Goal: Check status: Check status

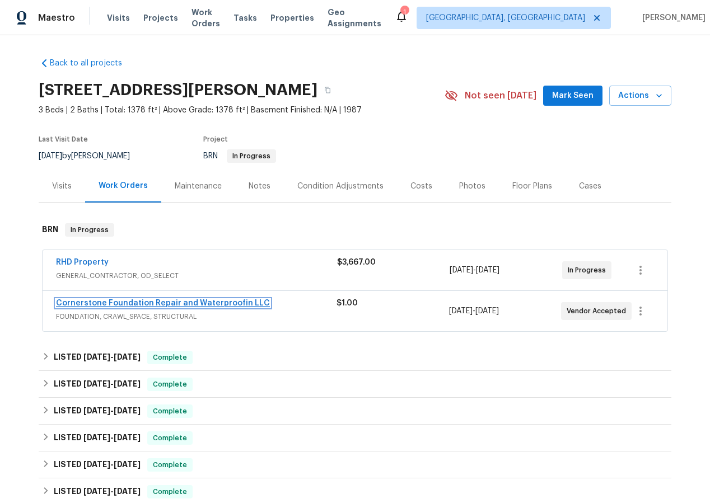
click at [120, 303] on link "Cornerstone Foundation Repair and Waterproofin LLC" at bounding box center [163, 303] width 214 height 8
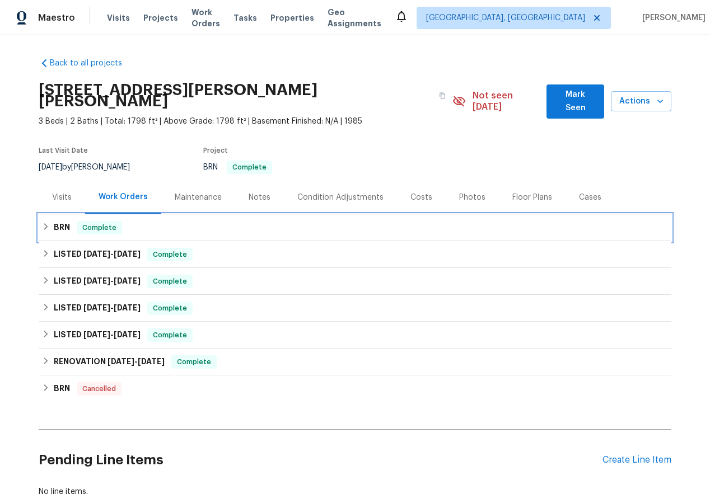
click at [39, 214] on div "BRN Complete" at bounding box center [355, 227] width 632 height 27
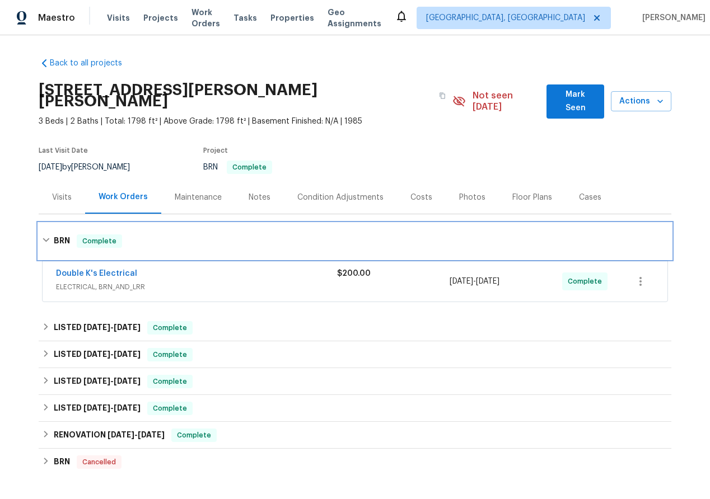
scroll to position [107, 0]
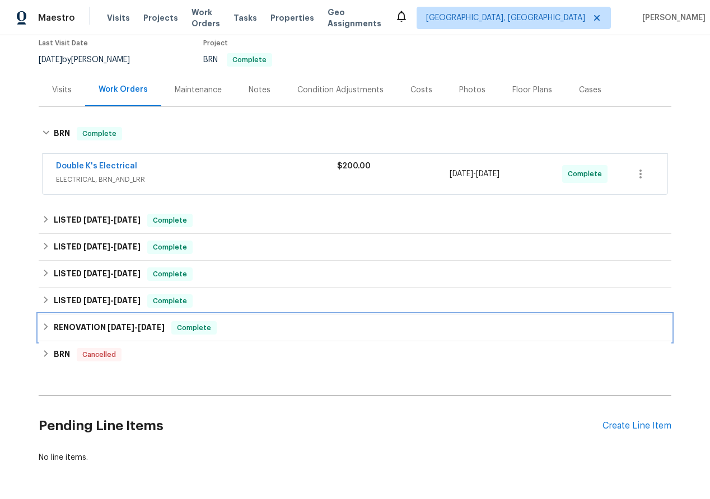
click at [47, 315] on div "RENOVATION 1/24/25 - 2/6/25 Complete" at bounding box center [355, 328] width 632 height 27
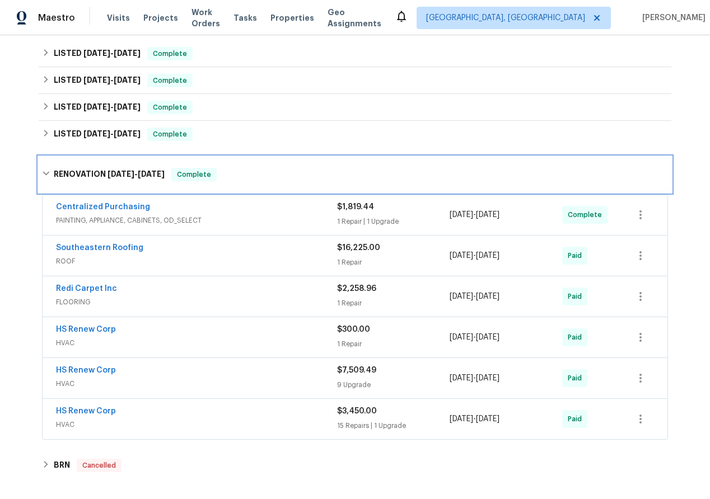
scroll to position [282, 0]
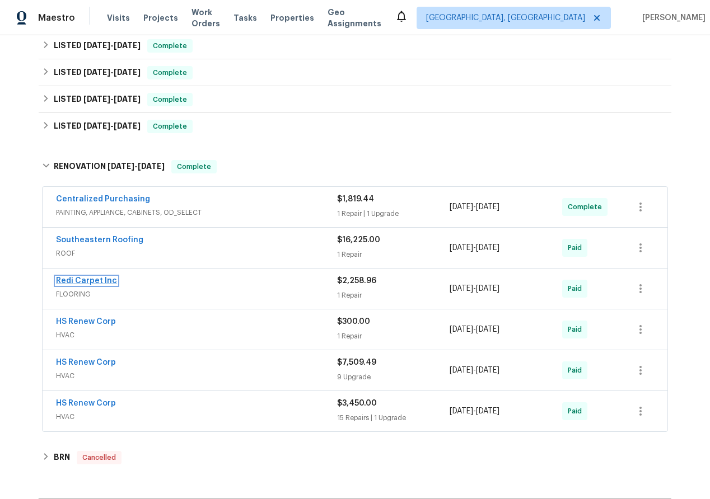
click at [72, 277] on link "Redi Carpet Inc" at bounding box center [86, 281] width 61 height 8
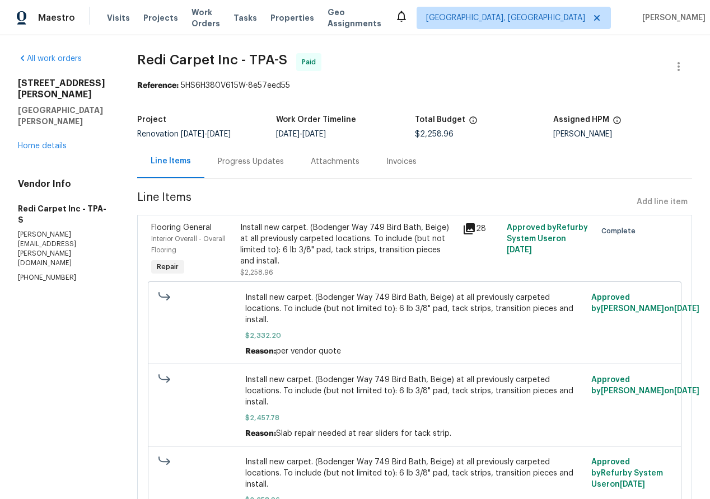
scroll to position [77, 0]
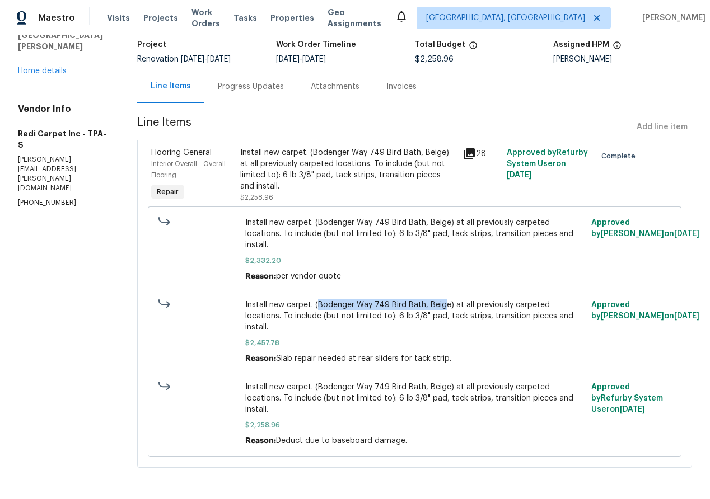
drag, startPoint x: 325, startPoint y: 303, endPoint x: 450, endPoint y: 299, distance: 124.9
click at [450, 299] on span "Install new carpet. (Bodenger Way 749 Bird Bath, Beige) at all previously carpe…" at bounding box center [414, 316] width 339 height 34
click at [390, 308] on span "Install new carpet. (Bodenger Way 749 Bird Bath, Beige) at all previously carpe…" at bounding box center [414, 316] width 339 height 34
drag, startPoint x: 325, startPoint y: 303, endPoint x: 453, endPoint y: 303, distance: 127.6
click at [453, 303] on span "Install new carpet. (Bodenger Way 749 Bird Bath, Beige) at all previously carpe…" at bounding box center [414, 316] width 339 height 34
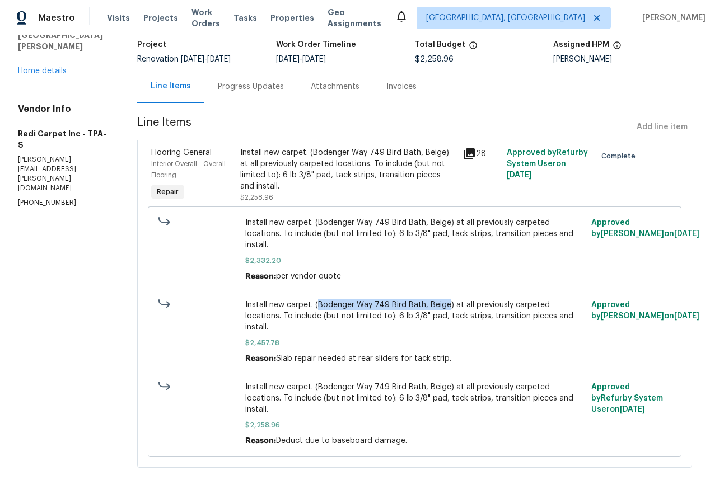
copy span "Bodenger Way 749 Bird Bath, Beige"
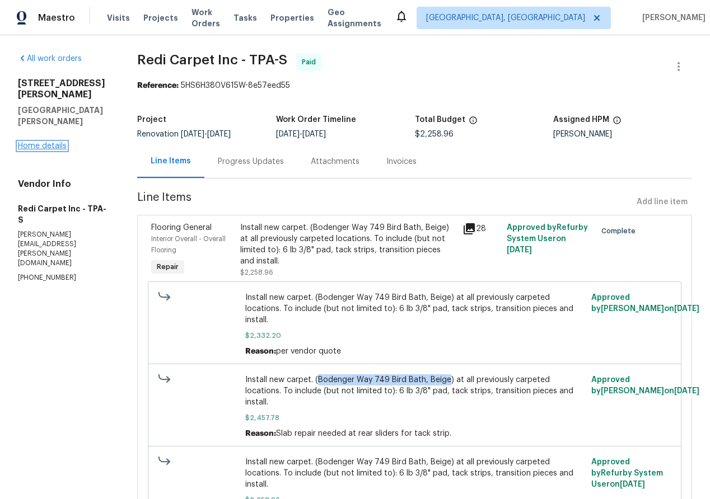
click at [48, 142] on link "Home details" at bounding box center [42, 146] width 49 height 8
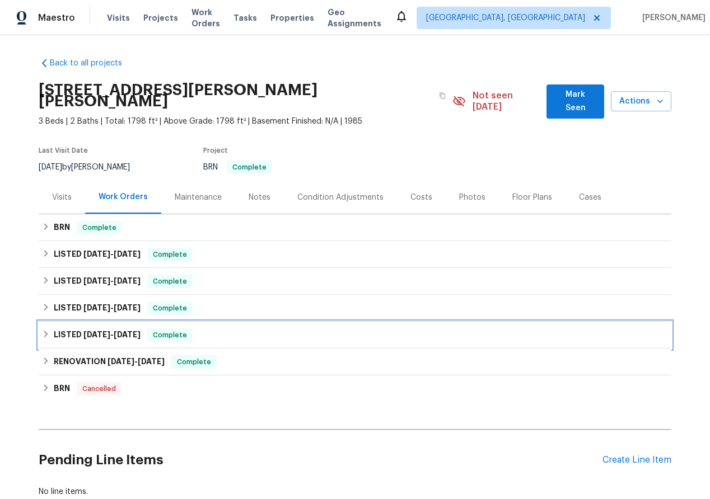
click at [46, 331] on icon at bounding box center [46, 334] width 4 height 7
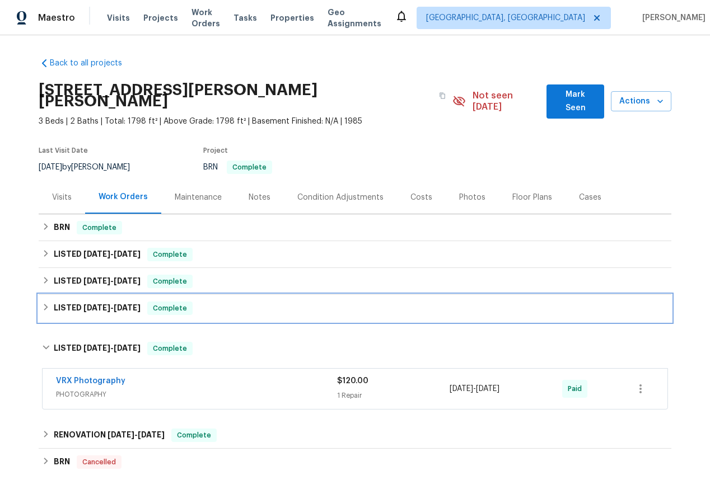
click at [44, 303] on icon at bounding box center [46, 307] width 8 height 8
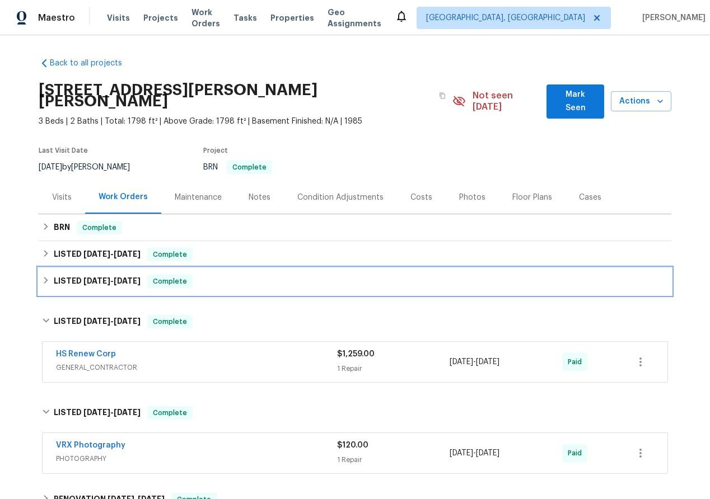
click at [44, 268] on div "LISTED 8/18/25 - 8/27/25 Complete" at bounding box center [355, 281] width 632 height 27
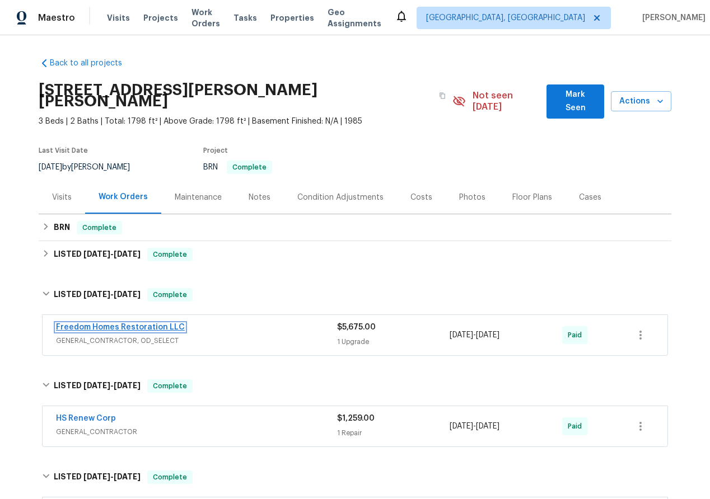
click at [82, 323] on link "Freedom Homes Restoration LLC" at bounding box center [120, 327] width 129 height 8
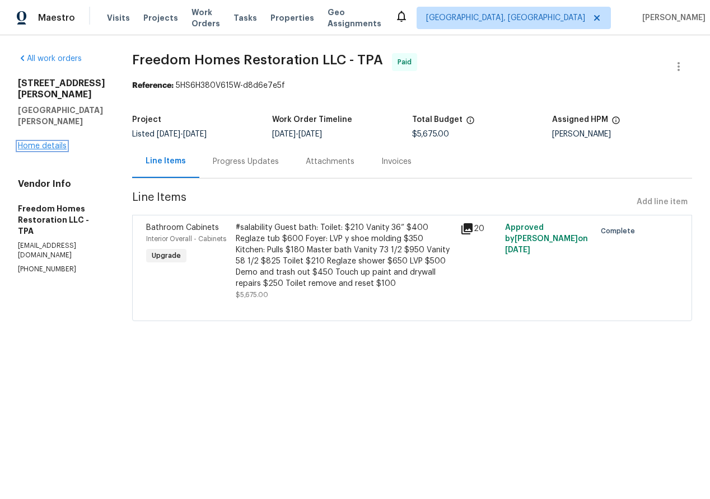
click at [54, 142] on link "Home details" at bounding box center [42, 146] width 49 height 8
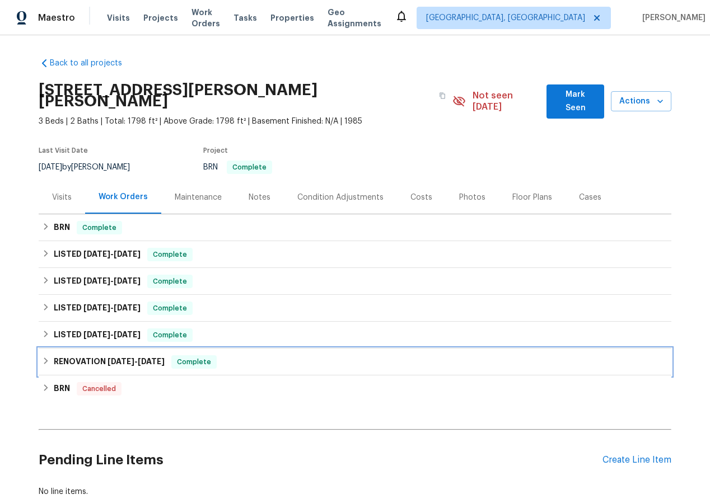
click at [46, 355] on div "RENOVATION 1/24/25 - 2/6/25 Complete" at bounding box center [355, 361] width 626 height 13
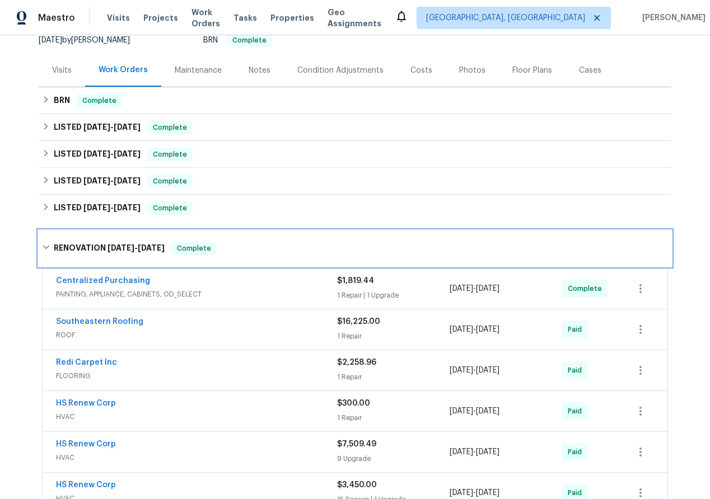
scroll to position [81, 0]
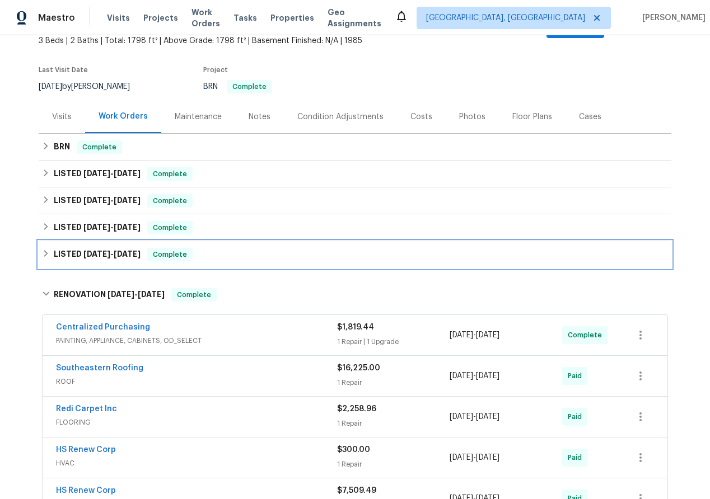
click at [48, 250] on icon at bounding box center [46, 254] width 8 height 8
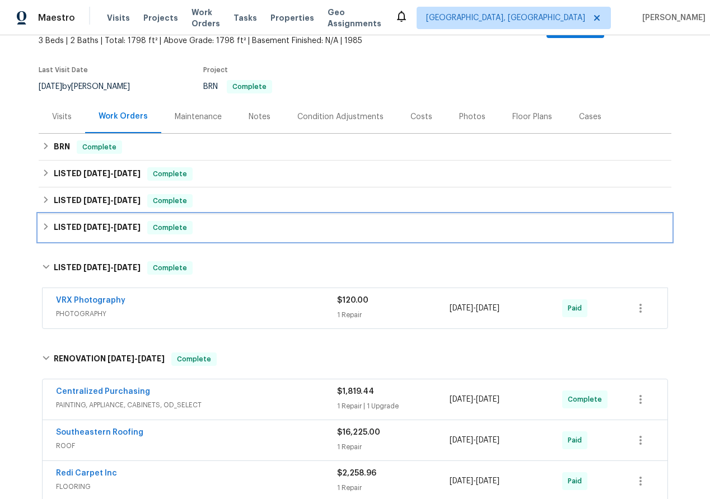
click at [48, 223] on icon at bounding box center [46, 227] width 8 height 8
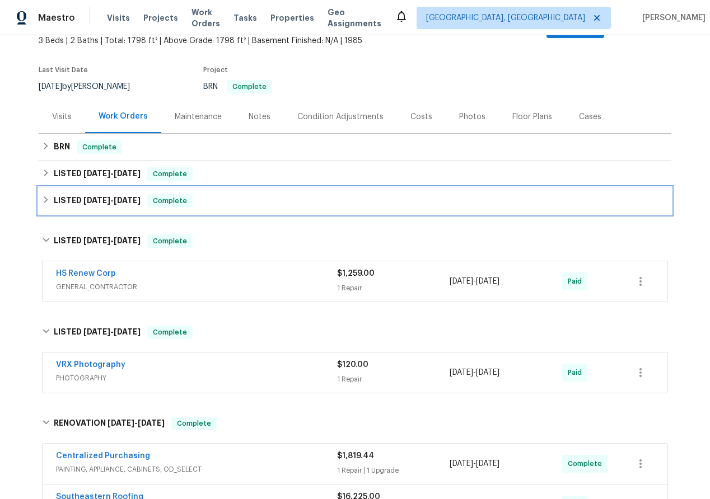
click at [42, 196] on icon at bounding box center [46, 200] width 8 height 8
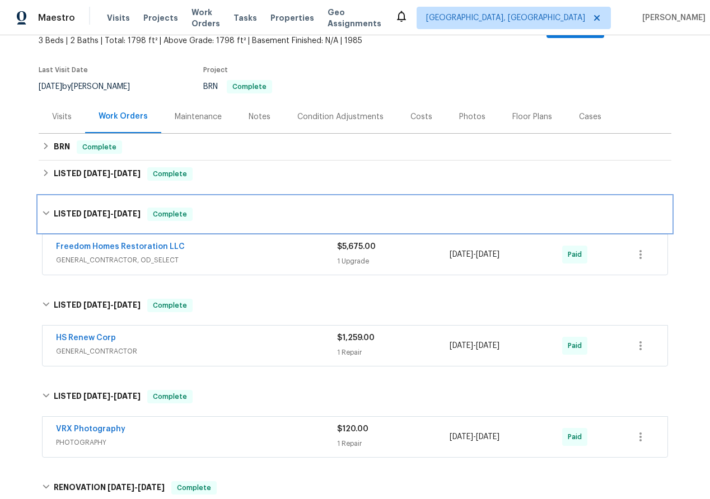
scroll to position [0, 0]
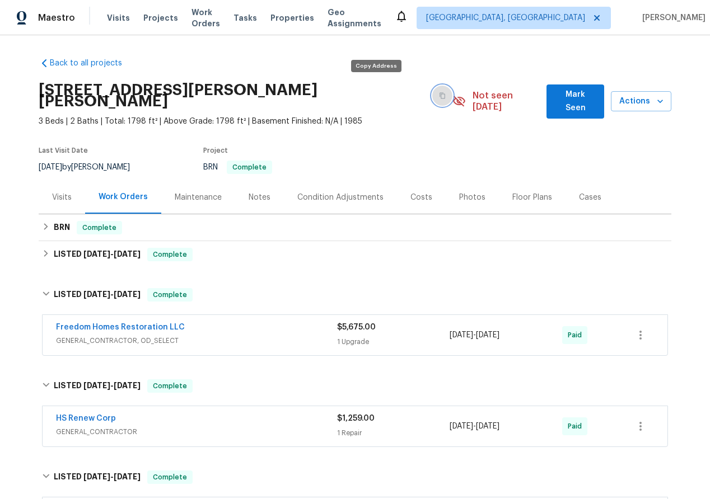
click at [439, 93] on icon "button" at bounding box center [442, 96] width 6 height 6
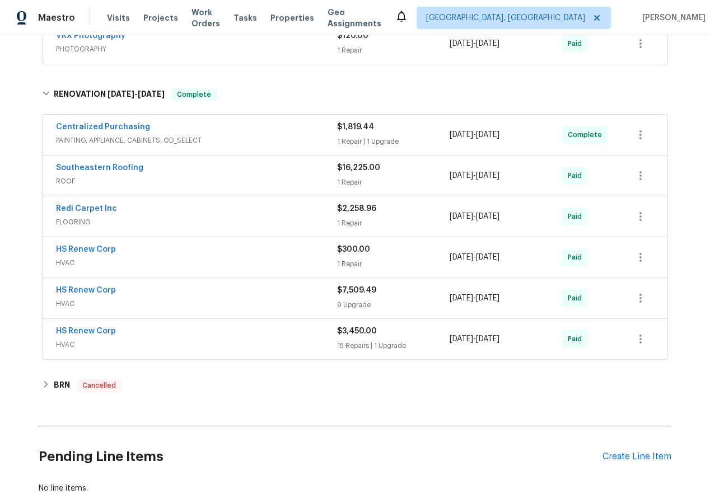
scroll to position [463, 0]
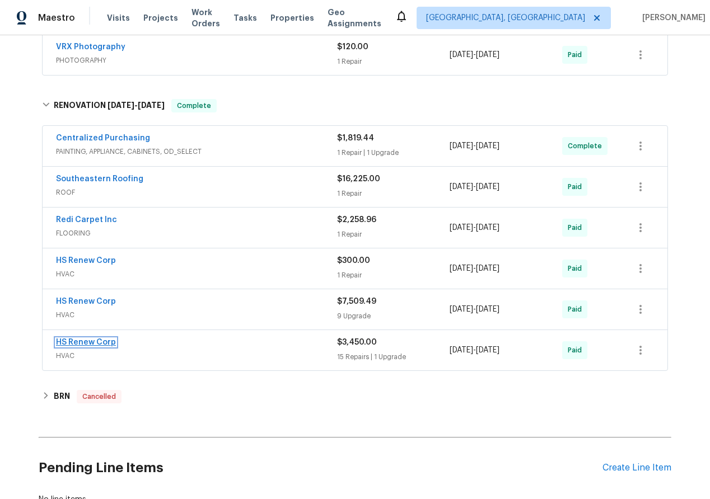
click at [78, 339] on link "HS Renew Corp" at bounding box center [86, 343] width 60 height 8
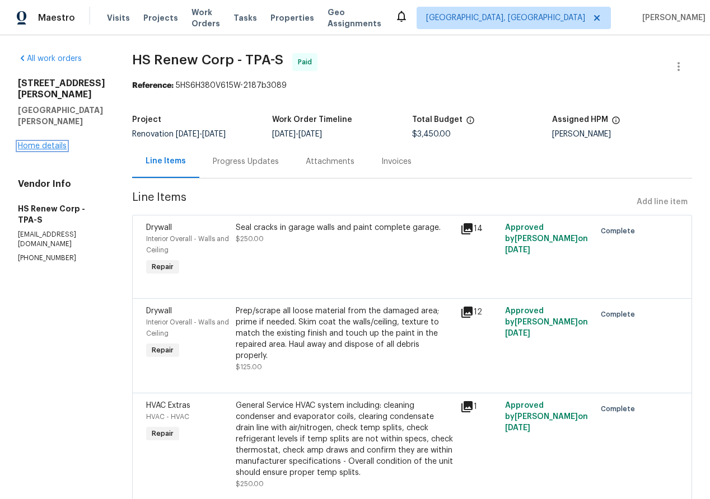
click at [48, 142] on link "Home details" at bounding box center [42, 146] width 49 height 8
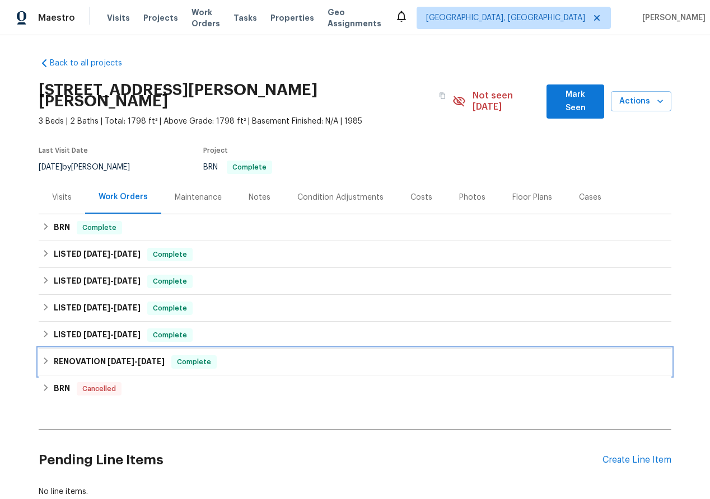
click at [49, 357] on icon at bounding box center [46, 361] width 8 height 8
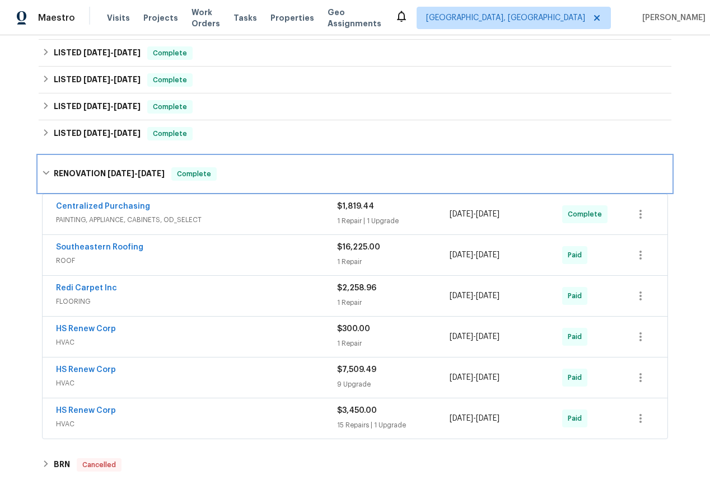
scroll to position [202, 0]
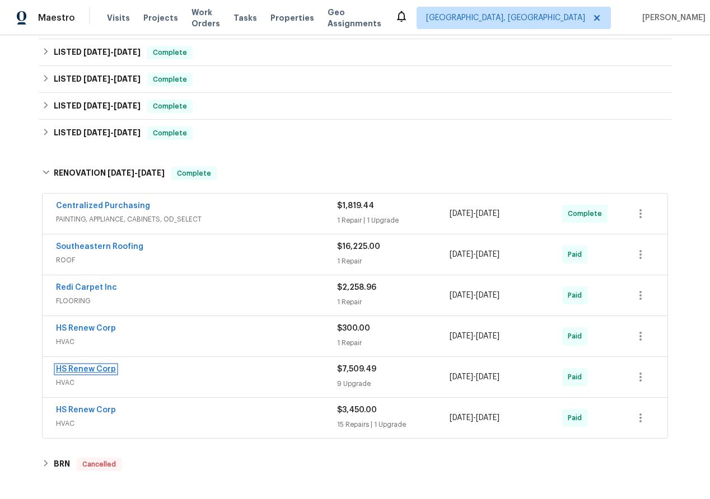
click at [83, 365] on link "HS Renew Corp" at bounding box center [86, 369] width 60 height 8
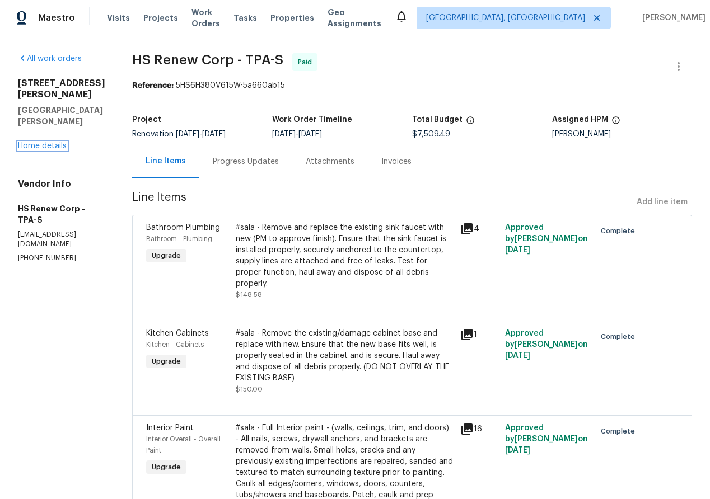
click at [34, 142] on link "Home details" at bounding box center [42, 146] width 49 height 8
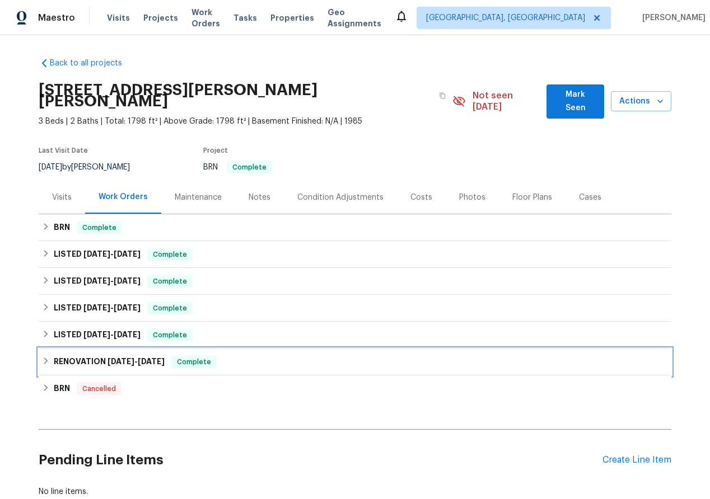
click at [44, 355] on div "RENOVATION 1/24/25 - 2/6/25 Complete" at bounding box center [355, 361] width 626 height 13
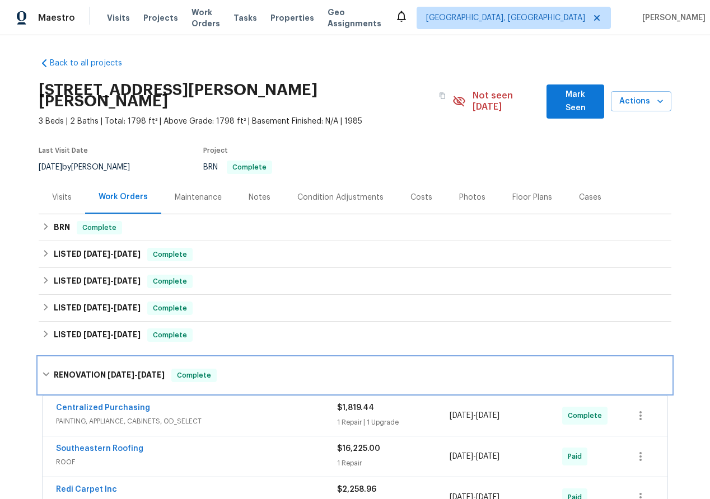
scroll to position [158, 0]
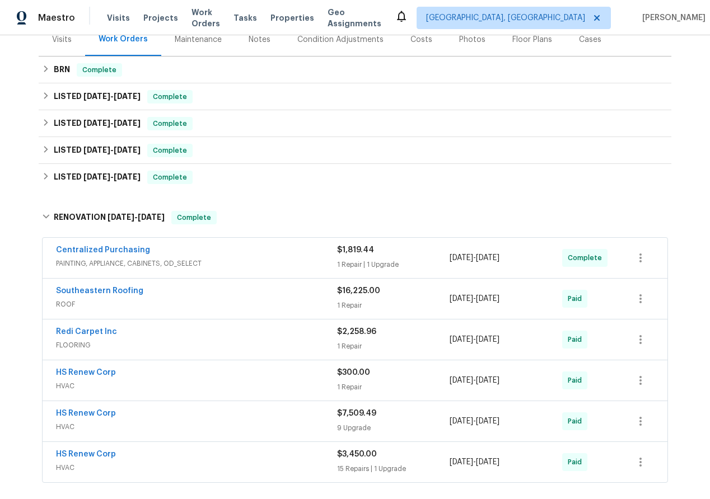
click at [90, 285] on span "Southeastern Roofing" at bounding box center [99, 290] width 87 height 11
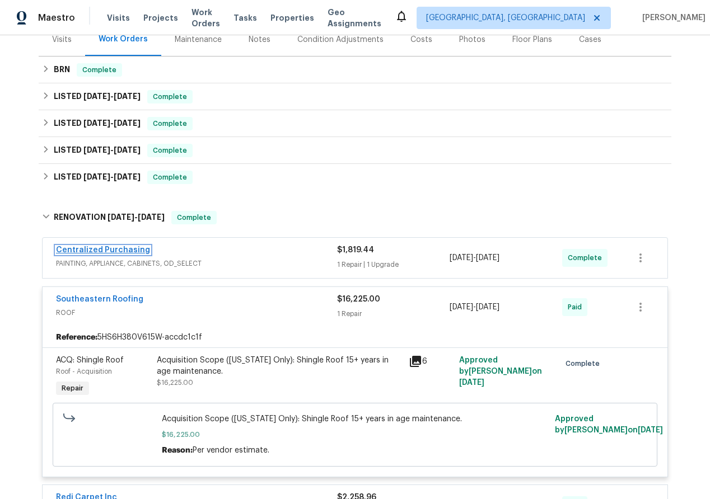
click at [87, 246] on link "Centralized Purchasing" at bounding box center [103, 250] width 94 height 8
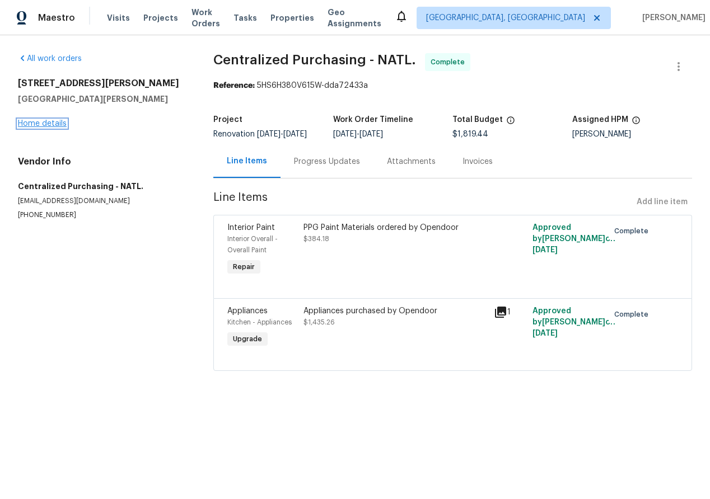
click at [40, 120] on link "Home details" at bounding box center [42, 124] width 49 height 8
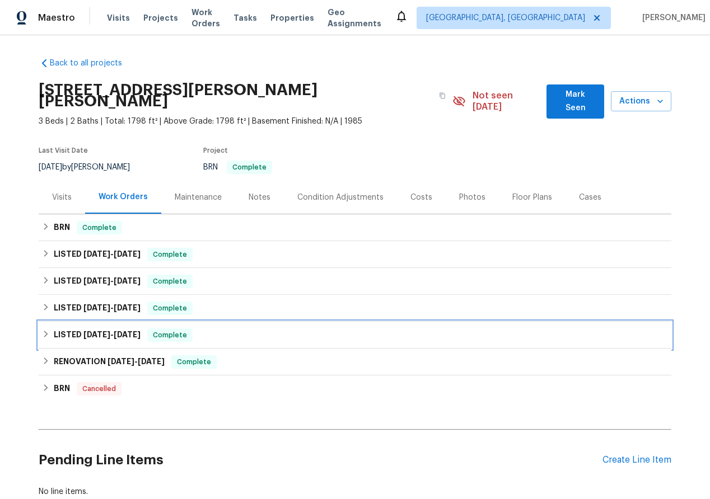
click at [47, 330] on icon at bounding box center [46, 334] width 8 height 8
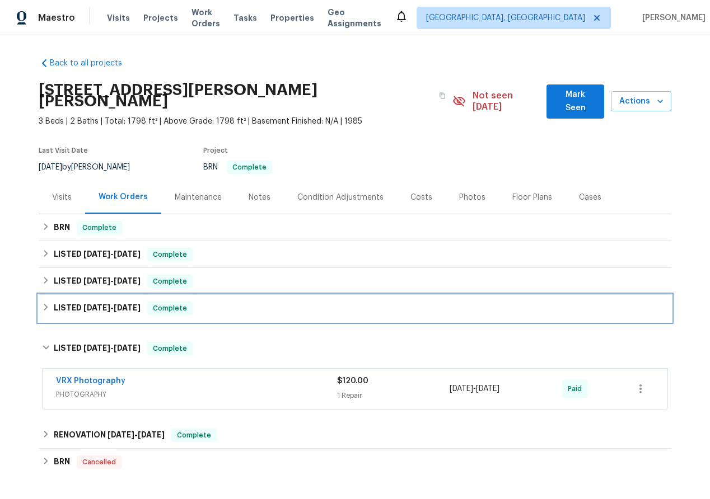
click at [45, 302] on div "LISTED 5/3/25 - 5/7/25 Complete" at bounding box center [355, 308] width 626 height 13
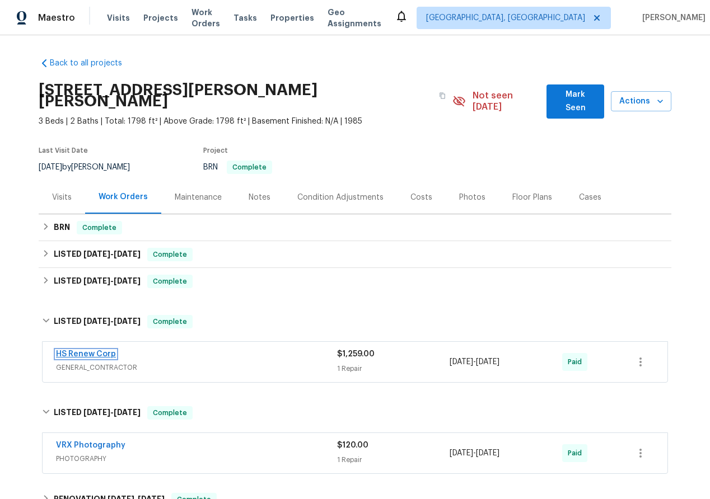
click at [89, 350] on link "HS Renew Corp" at bounding box center [86, 354] width 60 height 8
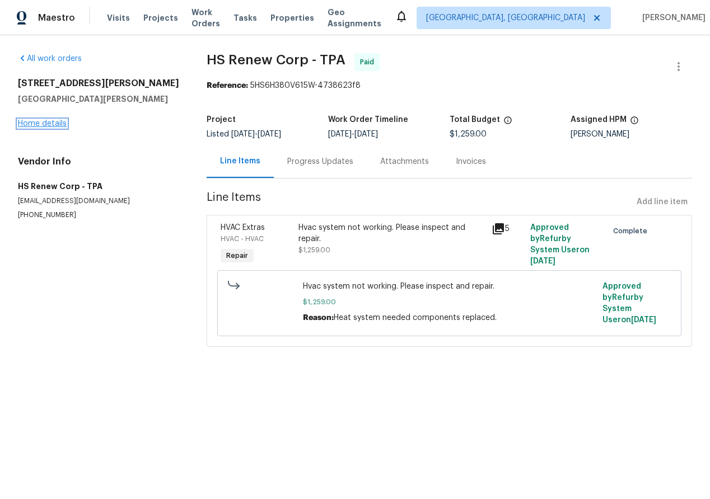
click at [40, 127] on link "Home details" at bounding box center [42, 124] width 49 height 8
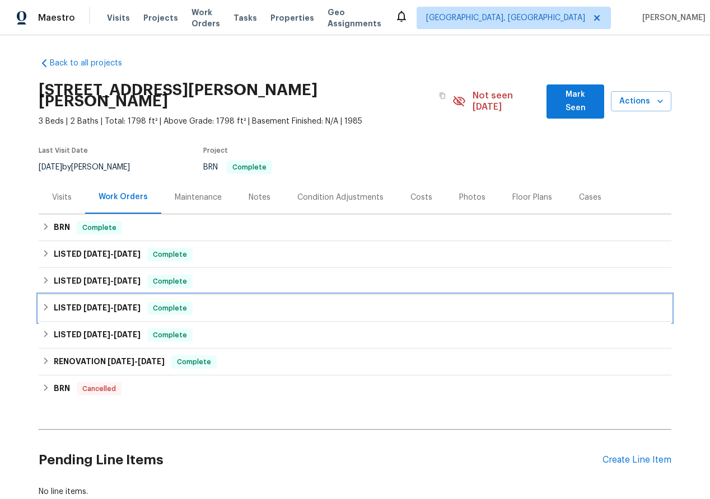
click at [48, 302] on div "LISTED 5/3/25 - 5/7/25 Complete" at bounding box center [355, 308] width 626 height 13
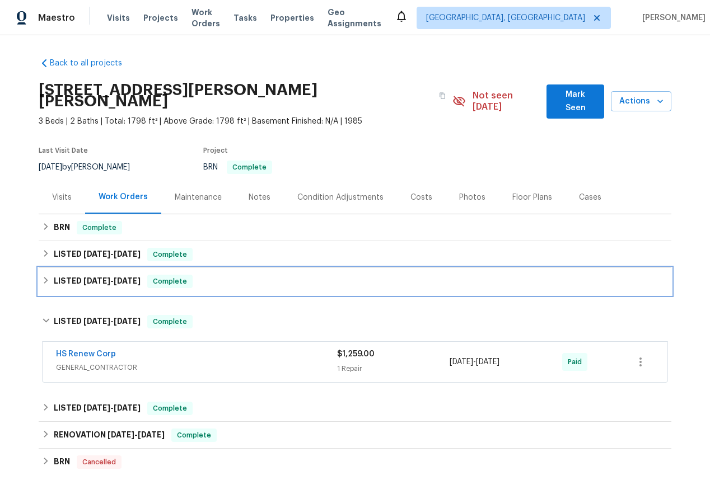
click at [42, 276] on icon at bounding box center [46, 280] width 8 height 8
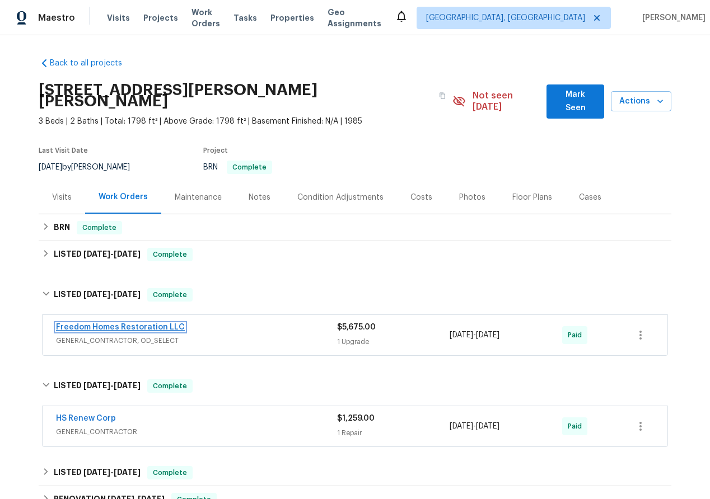
click at [102, 323] on link "Freedom Homes Restoration LLC" at bounding box center [120, 327] width 129 height 8
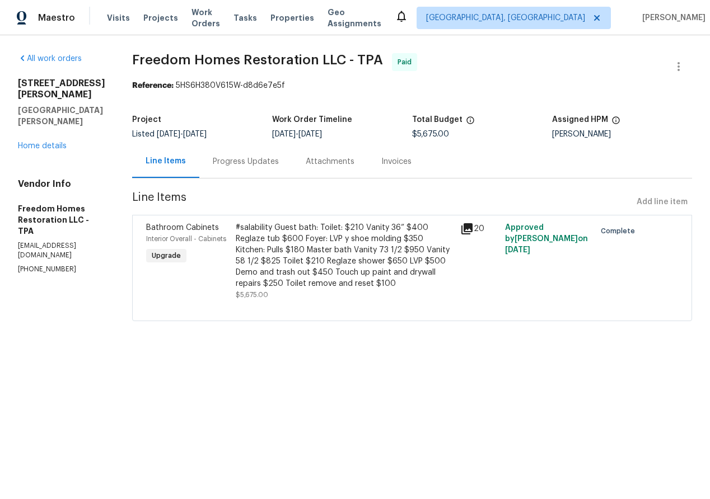
click at [261, 165] on div "Progress Updates" at bounding box center [246, 161] width 66 height 11
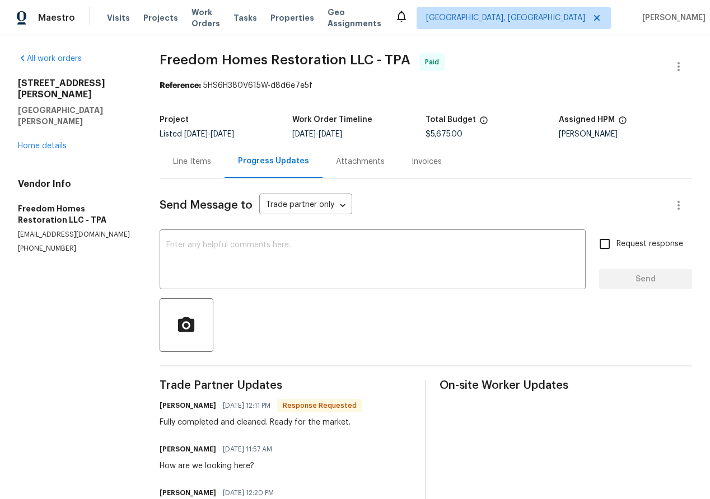
scroll to position [1, 0]
click at [191, 167] on div "Line Items" at bounding box center [191, 160] width 65 height 33
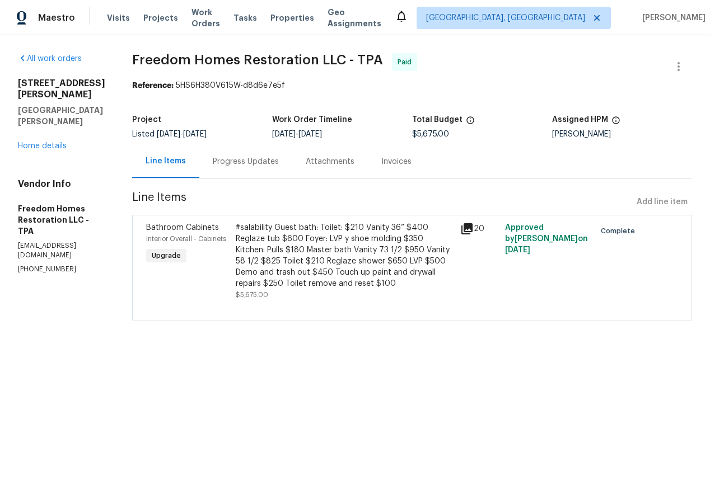
click at [465, 227] on icon at bounding box center [466, 228] width 11 height 11
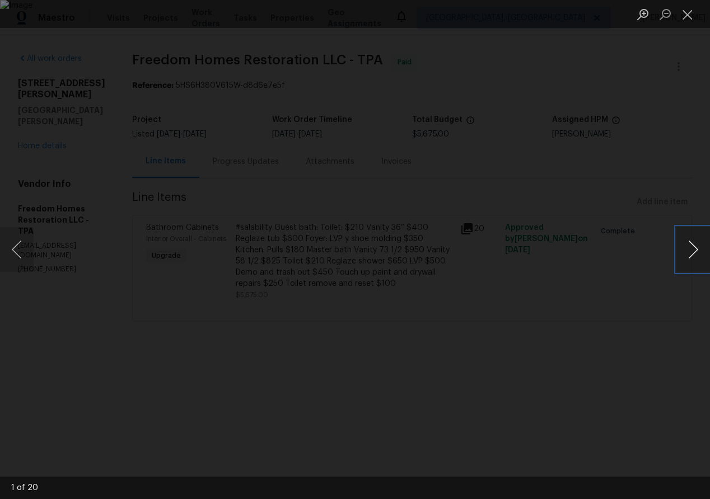
click at [694, 246] on button "Next image" at bounding box center [693, 249] width 34 height 45
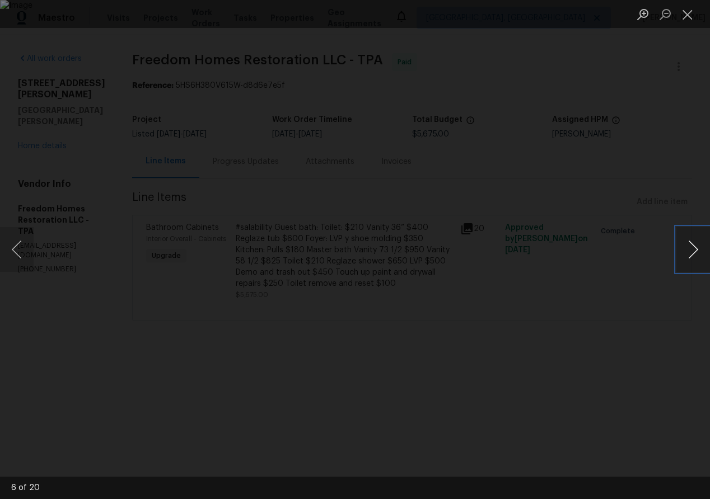
click at [694, 246] on button "Next image" at bounding box center [693, 249] width 34 height 45
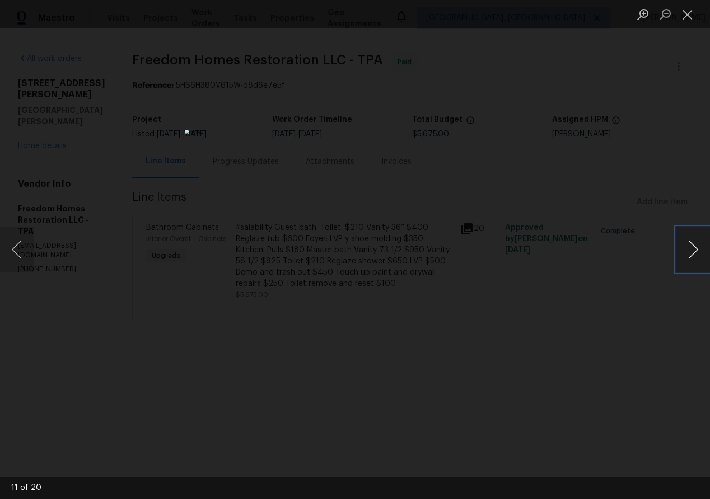
click at [694, 246] on button "Next image" at bounding box center [693, 249] width 34 height 45
click at [686, 9] on button "Close lightbox" at bounding box center [687, 14] width 22 height 20
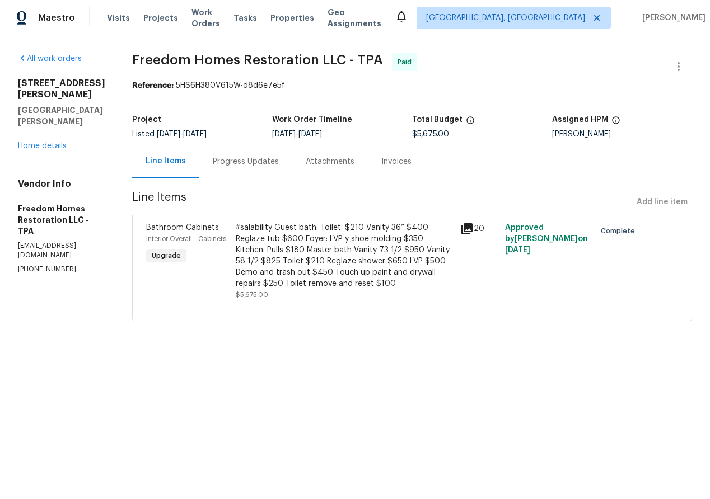
click at [256, 166] on div "Progress Updates" at bounding box center [246, 161] width 66 height 11
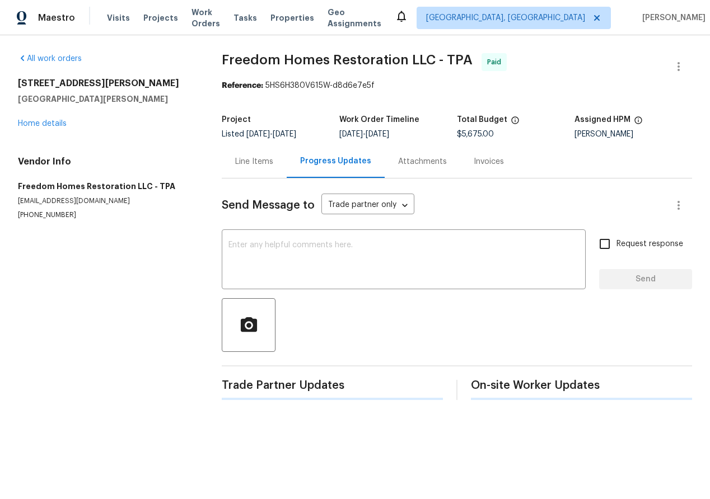
click at [242, 162] on div "Line Items" at bounding box center [254, 161] width 38 height 11
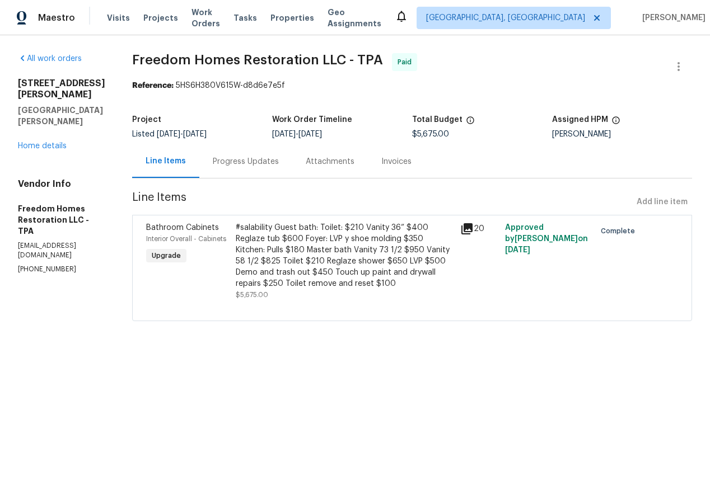
click at [172, 159] on div "Line Items" at bounding box center [166, 161] width 40 height 11
click at [57, 142] on link "Home details" at bounding box center [42, 146] width 49 height 8
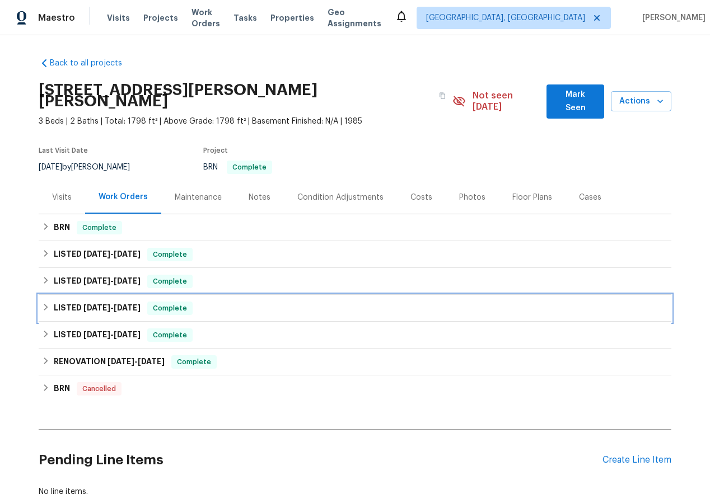
click at [48, 295] on div "LISTED 5/3/25 - 5/7/25 Complete" at bounding box center [355, 308] width 632 height 27
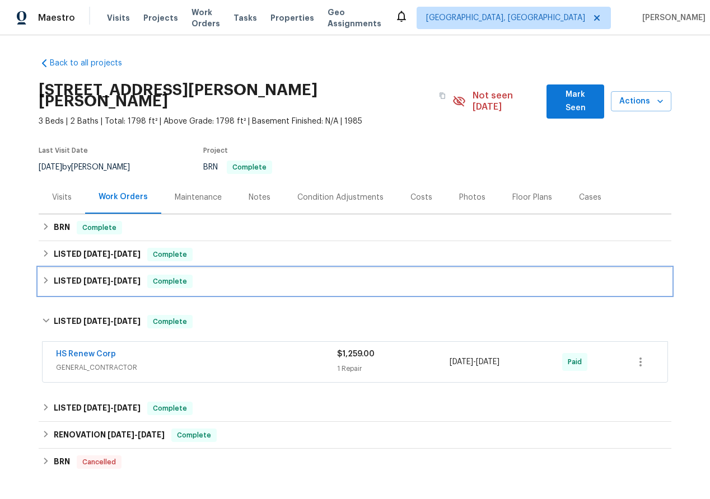
click at [48, 276] on icon at bounding box center [46, 280] width 8 height 8
